Goal: Find specific page/section: Find specific page/section

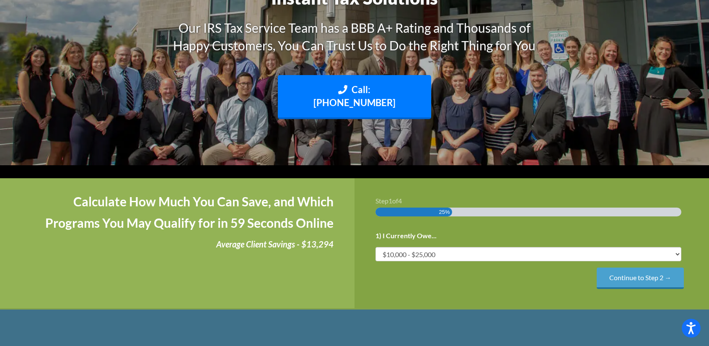
scroll to position [168, 0]
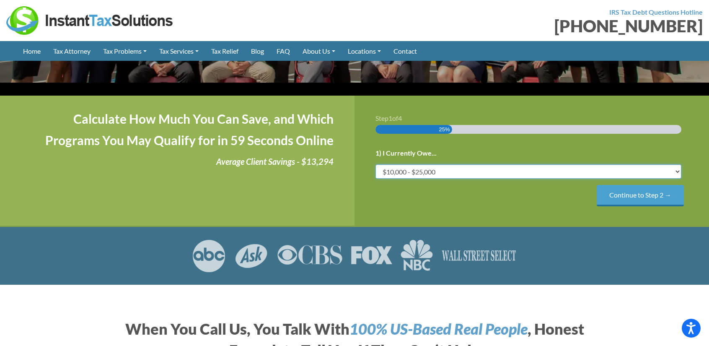
click at [431, 164] on select "Less than $10,000 $10,000 - $25,000 $25,000 - $50,000 $50,000 - $75,000 $75,000+" at bounding box center [528, 171] width 306 height 14
click at [375, 164] on select "Less than $10,000 $10,000 - $25,000 $25,000 - $50,000 $50,000 - $75,000 $75,000+" at bounding box center [528, 171] width 306 height 14
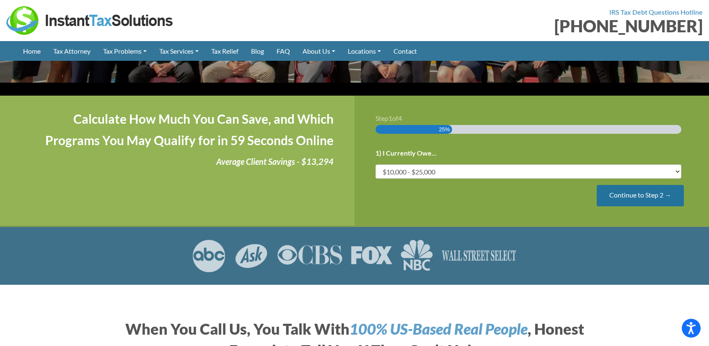
click at [637, 185] on input "Continue to Step 2 →" at bounding box center [640, 195] width 87 height 21
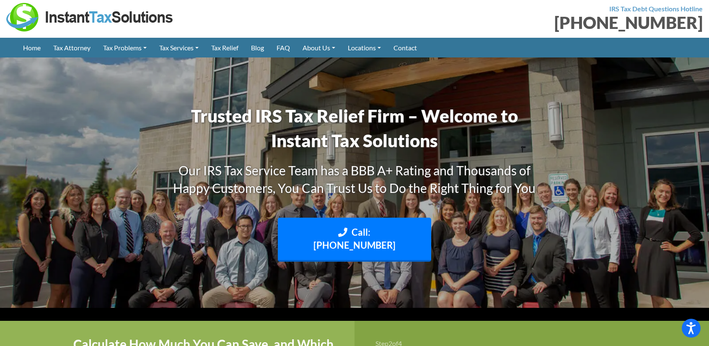
scroll to position [0, 0]
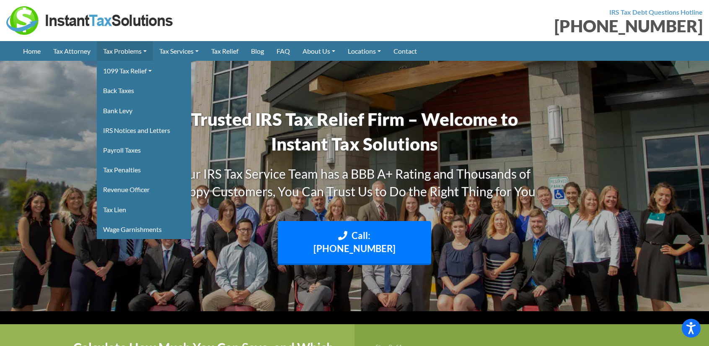
click at [135, 46] on link "Tax Problems" at bounding box center [125, 51] width 56 height 20
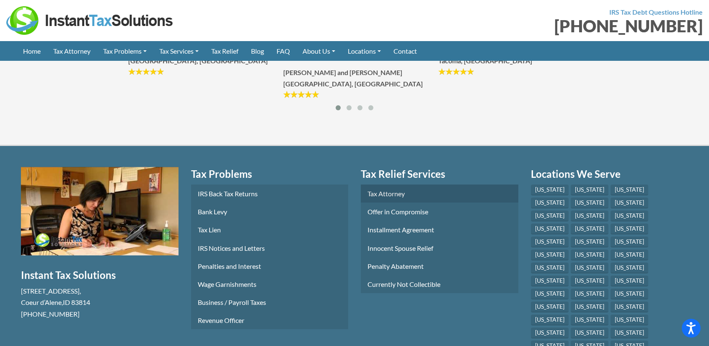
scroll to position [1245, 0]
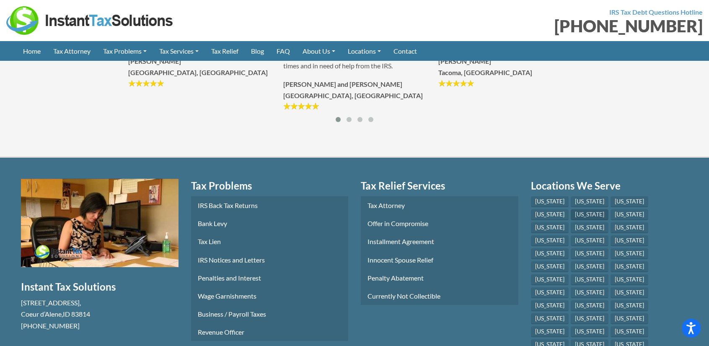
click at [571, 220] on link "[US_STATE]" at bounding box center [590, 214] width 38 height 11
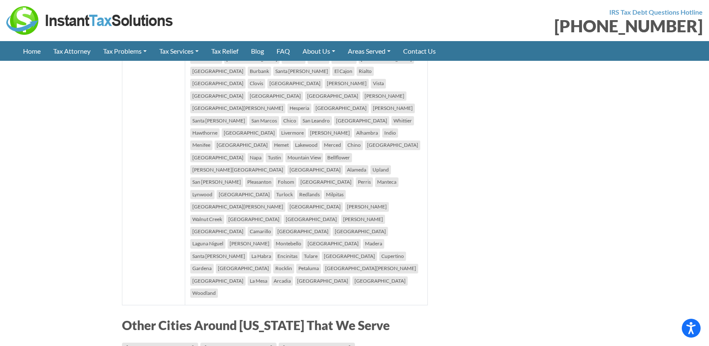
scroll to position [712, 0]
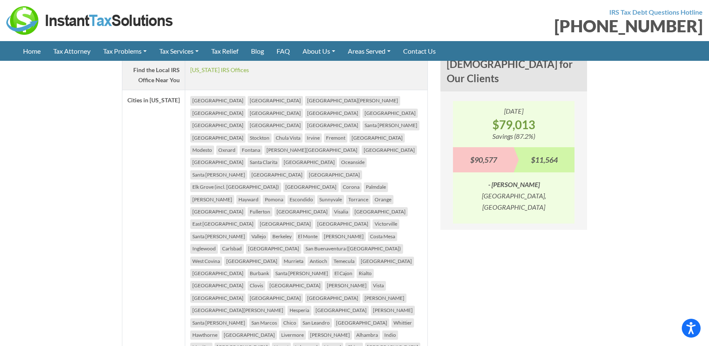
click at [204, 105] on li "[GEOGRAPHIC_DATA]" at bounding box center [217, 100] width 55 height 9
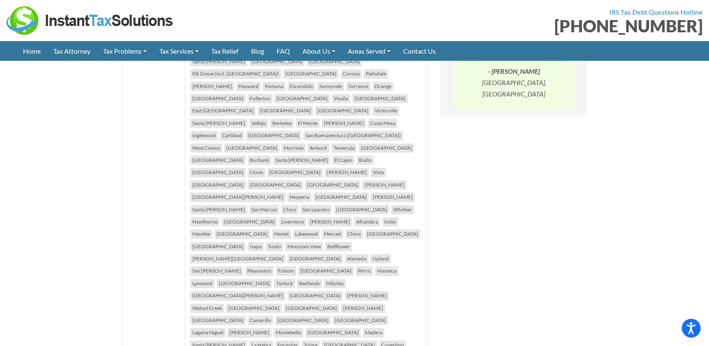
scroll to position [963, 0]
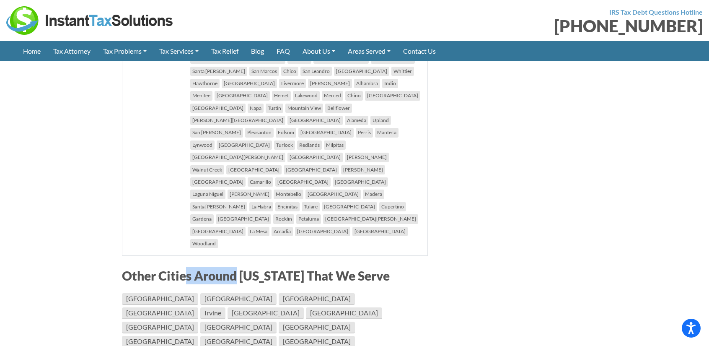
drag, startPoint x: 186, startPoint y: 142, endPoint x: 242, endPoint y: 143, distance: 56.1
click at [242, 266] on h3 "Other Cities Around [US_STATE] That We Serve" at bounding box center [275, 275] width 306 height 18
click at [147, 293] on link "[GEOGRAPHIC_DATA]" at bounding box center [160, 299] width 76 height 12
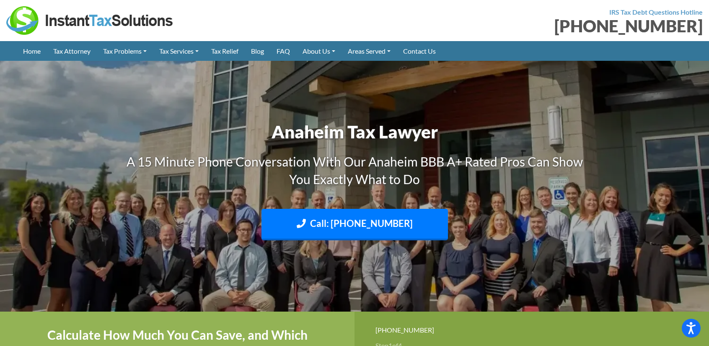
click at [48, 27] on img at bounding box center [90, 20] width 168 height 28
